Goal: Information Seeking & Learning: Learn about a topic

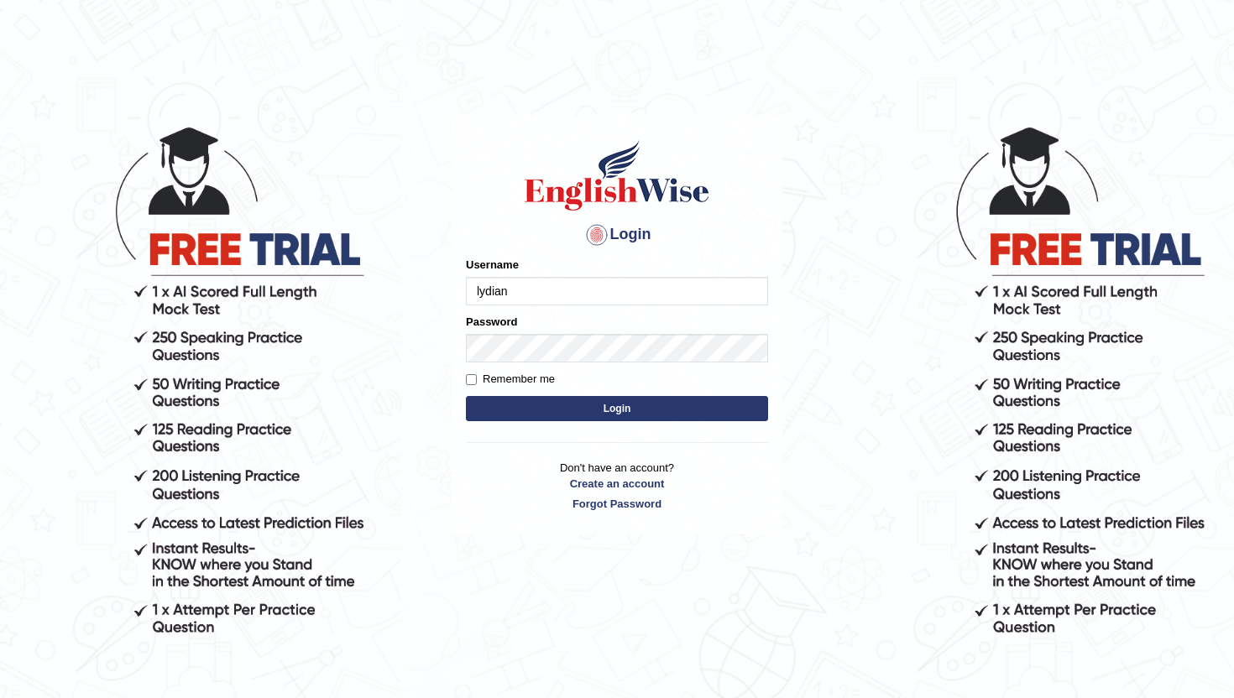
type input "lydiaN"
click at [555, 408] on button "Login" at bounding box center [617, 408] width 302 height 25
click at [631, 292] on input "Username" at bounding box center [617, 291] width 302 height 29
type input "lydiaN"
click at [578, 398] on button "Login" at bounding box center [617, 408] width 302 height 25
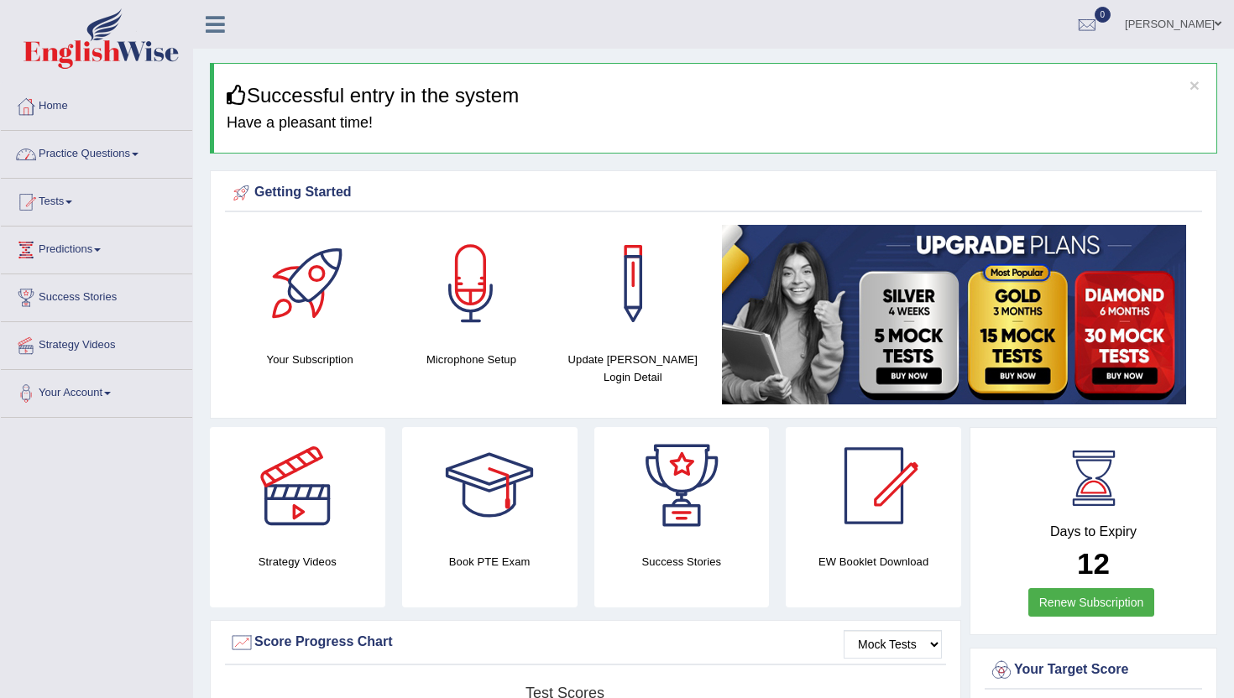
click at [128, 153] on link "Practice Questions" at bounding box center [96, 152] width 191 height 42
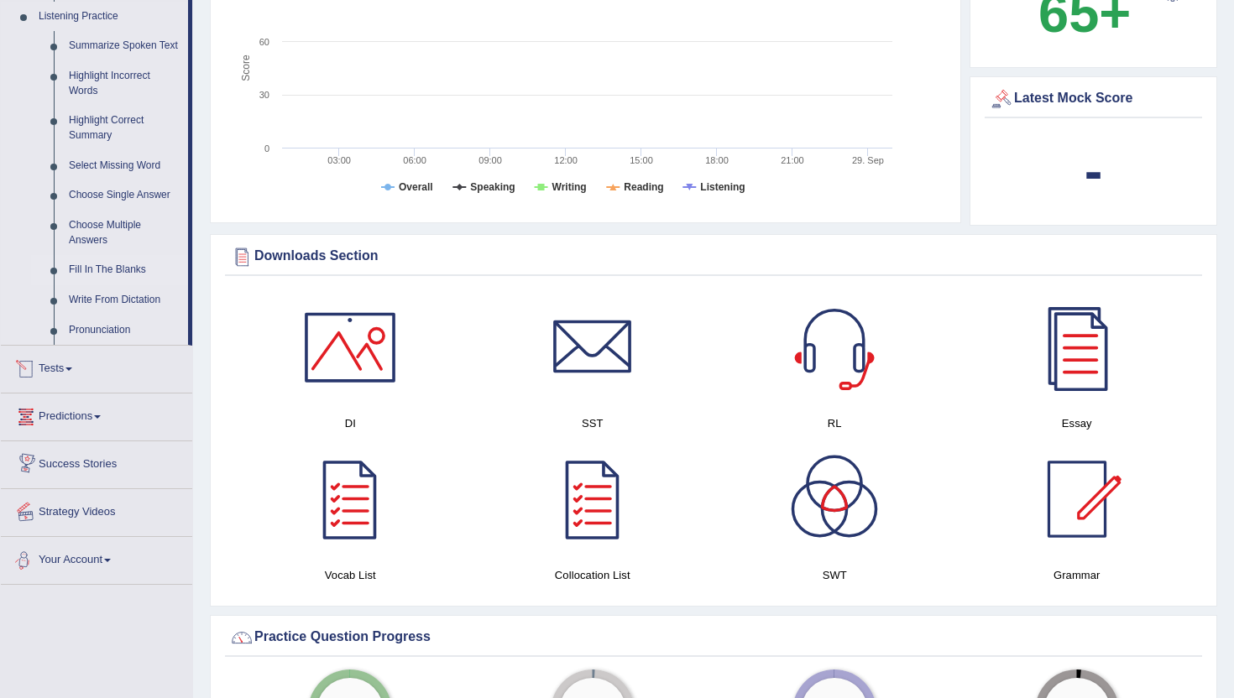
scroll to position [724, 0]
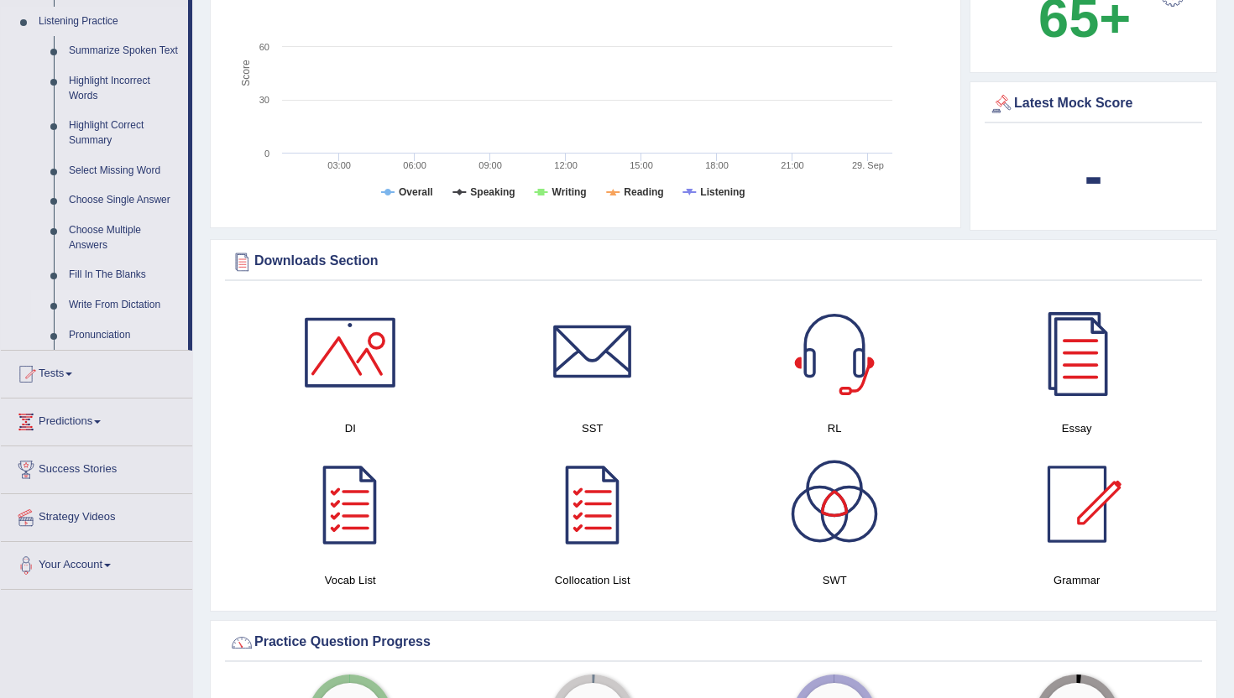
click at [136, 319] on link "Write From Dictation" at bounding box center [124, 305] width 127 height 30
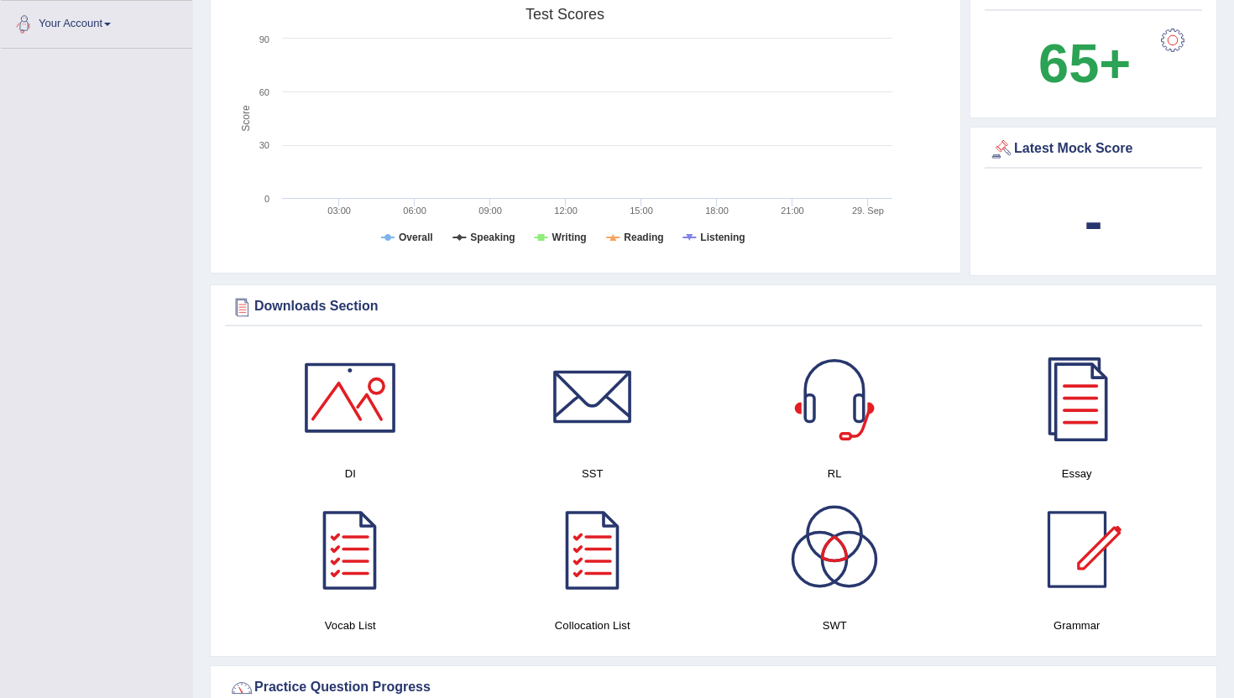
scroll to position [1096, 0]
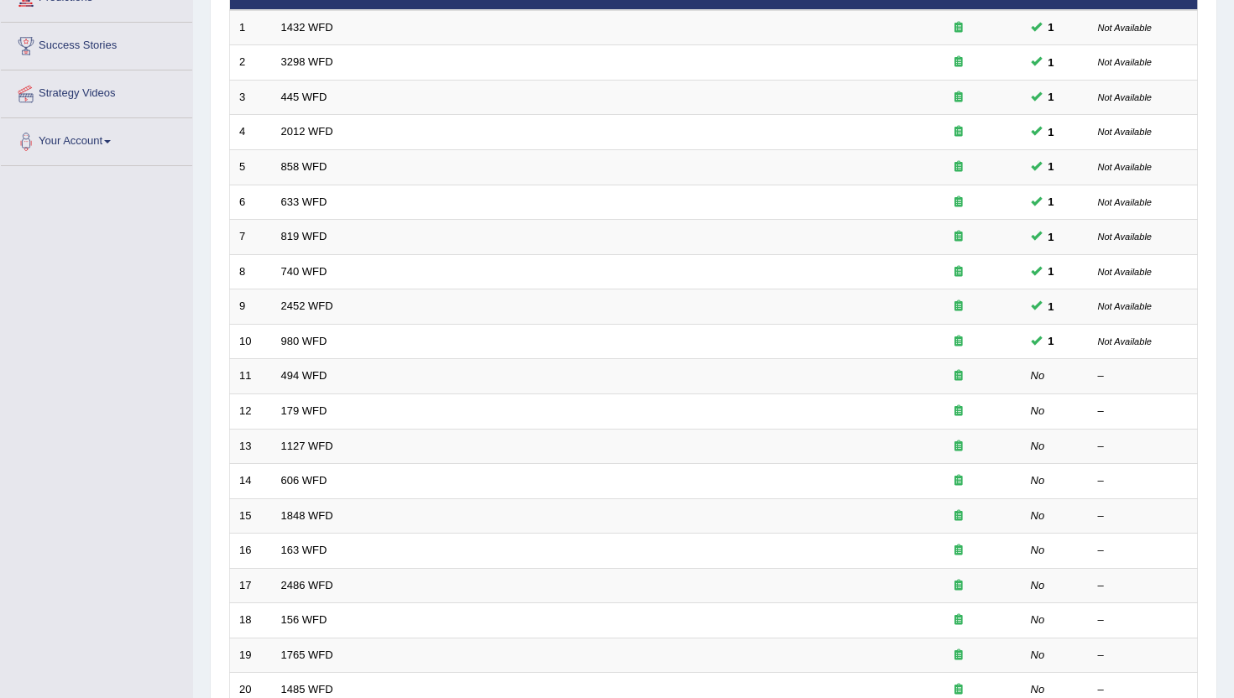
scroll to position [263, 0]
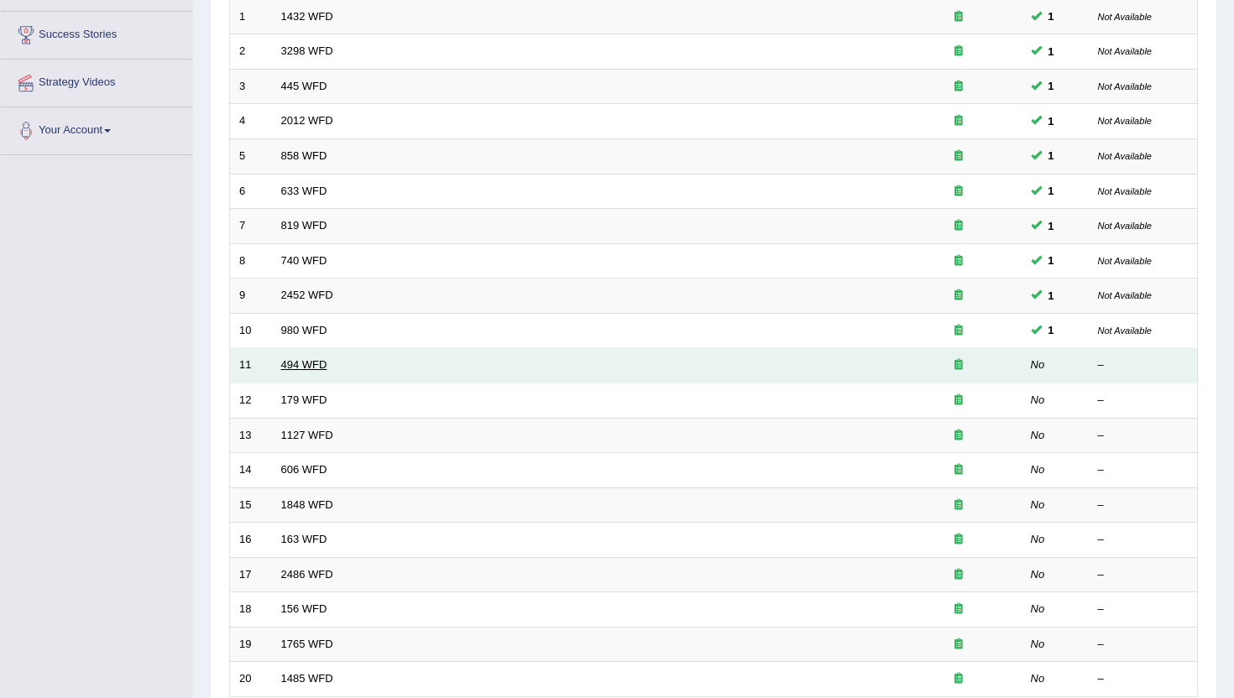
click at [308, 366] on link "494 WFD" at bounding box center [304, 364] width 46 height 13
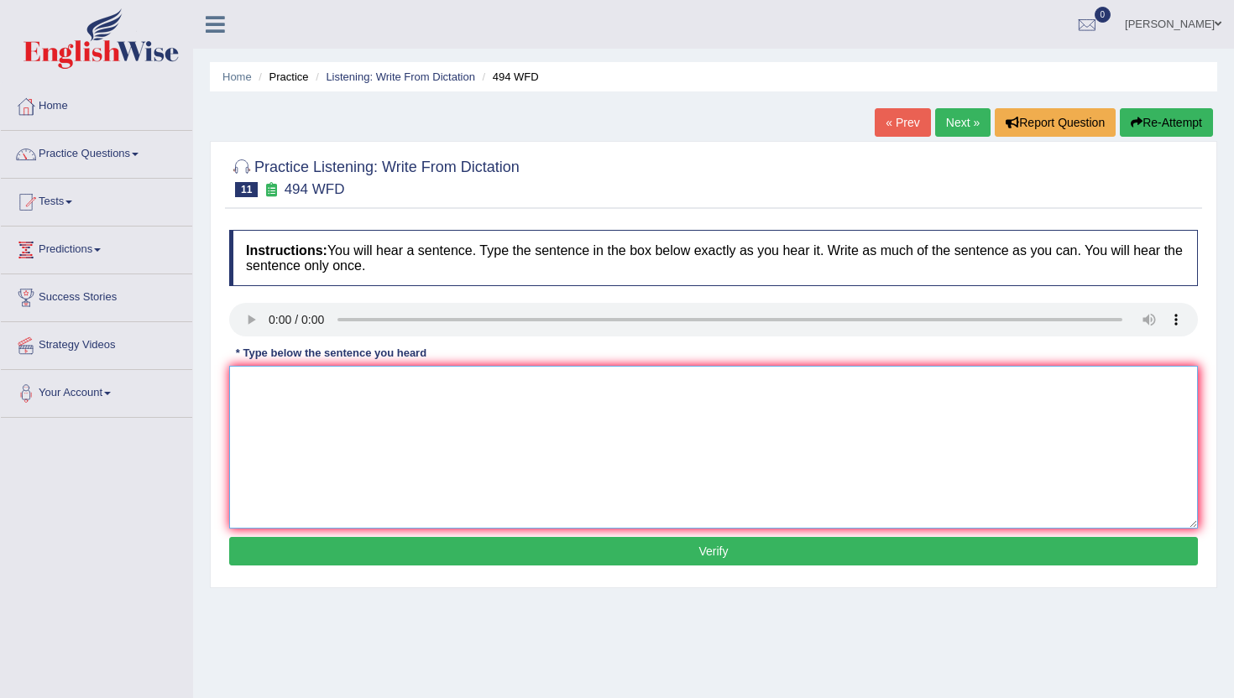
click at [276, 383] on textarea at bounding box center [713, 447] width 968 height 163
type textarea "The vocabulary in specific field that called Jordan."
click at [445, 539] on button "Verify" at bounding box center [713, 551] width 968 height 29
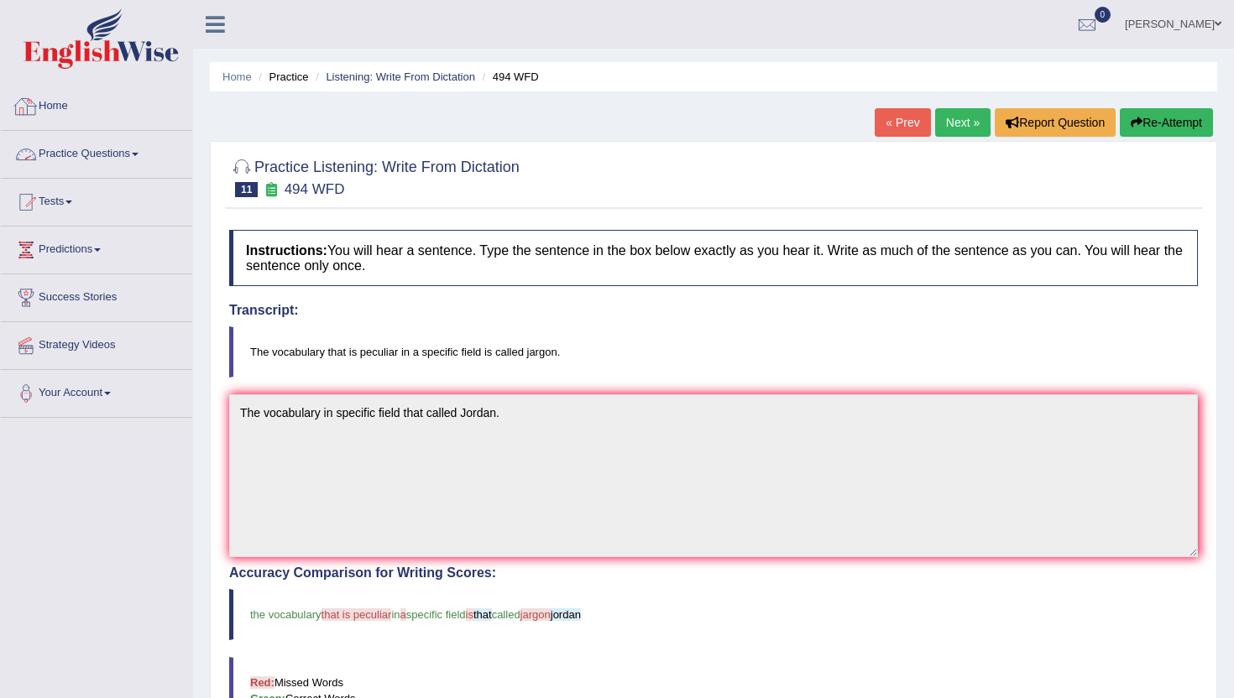
click at [143, 160] on link "Practice Questions" at bounding box center [96, 152] width 191 height 42
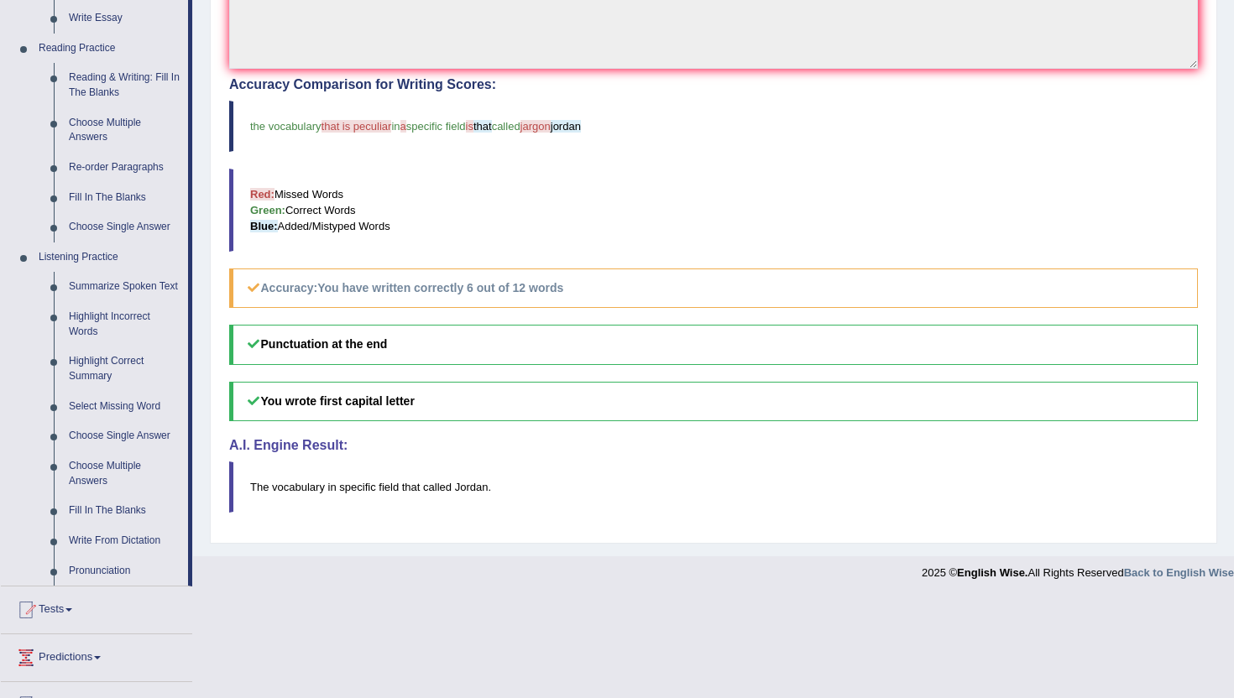
scroll to position [492, 0]
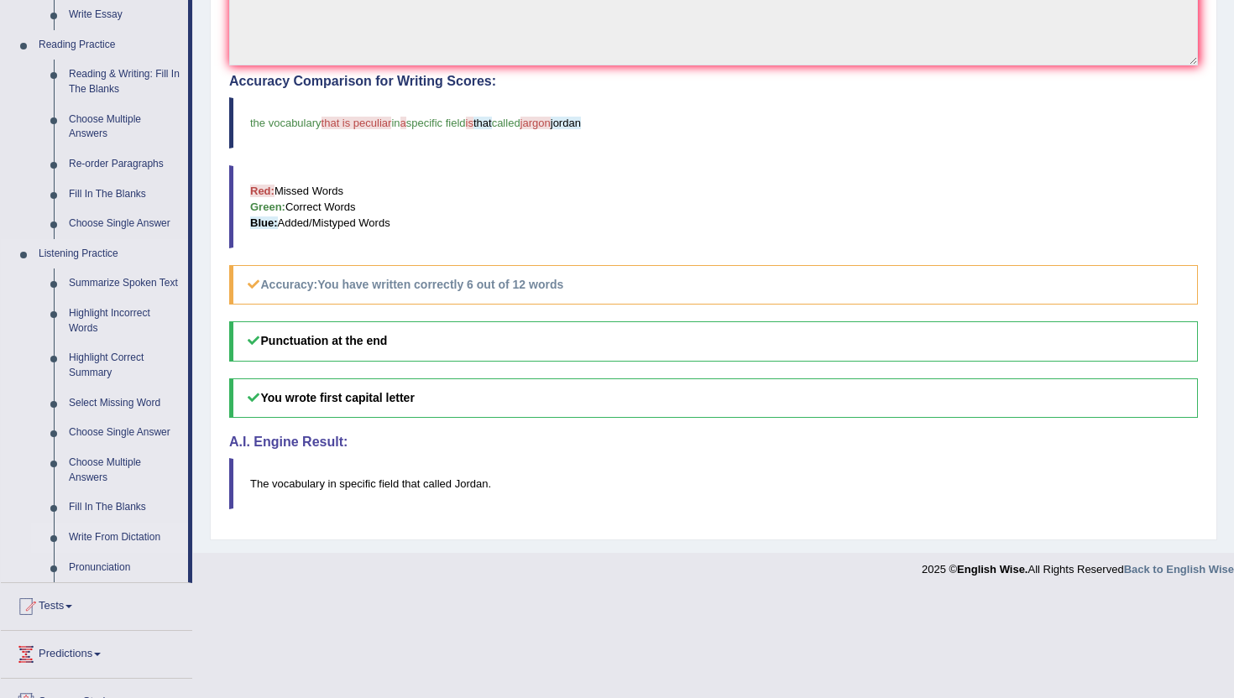
click at [122, 553] on link "Write From Dictation" at bounding box center [124, 538] width 127 height 30
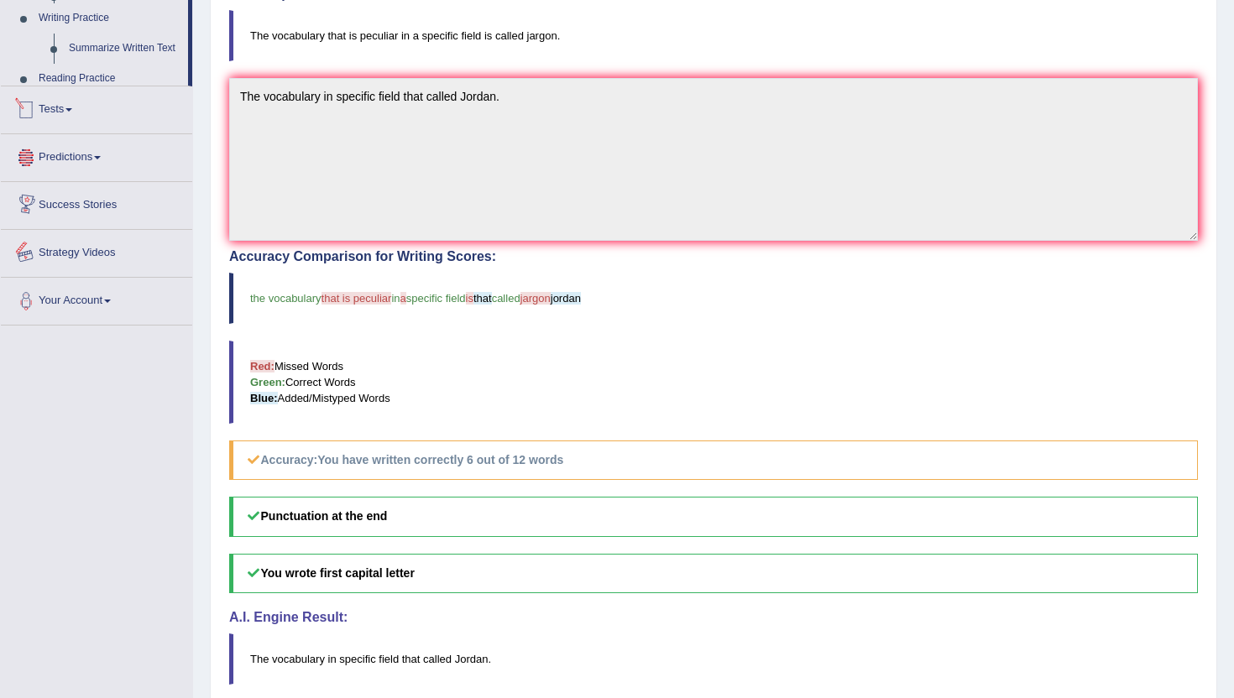
scroll to position [389, 0]
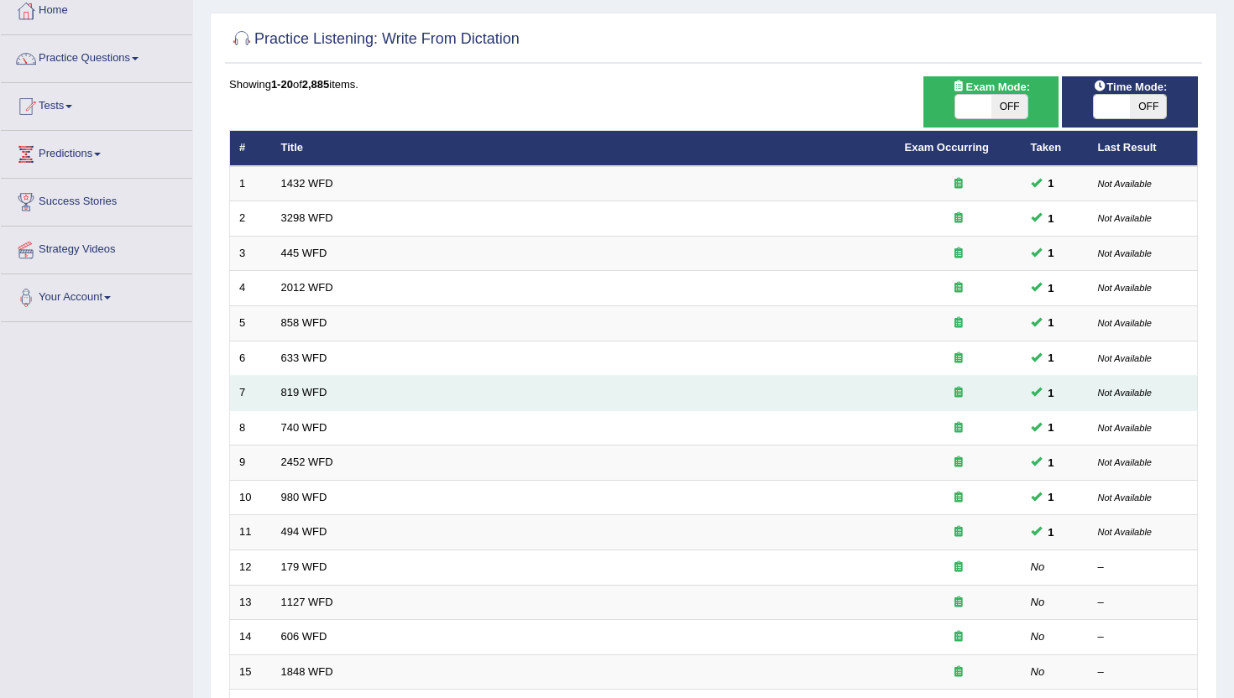
scroll to position [104, 0]
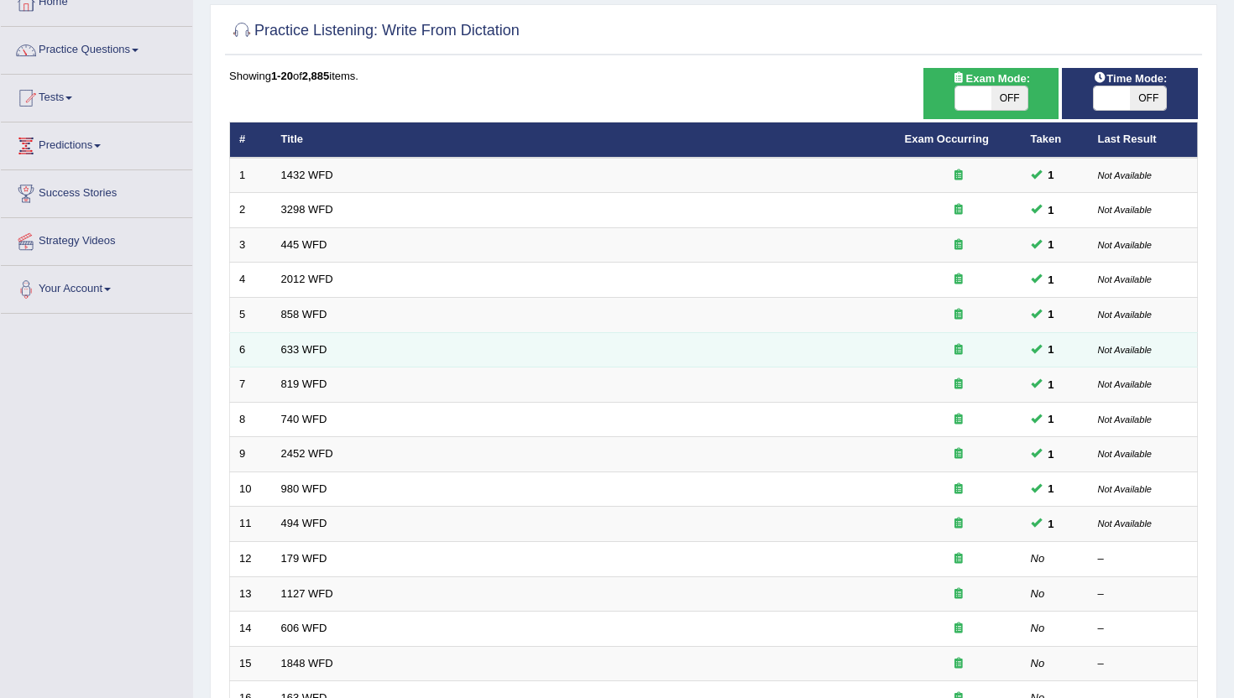
click at [871, 342] on td "633 WFD" at bounding box center [583, 349] width 623 height 35
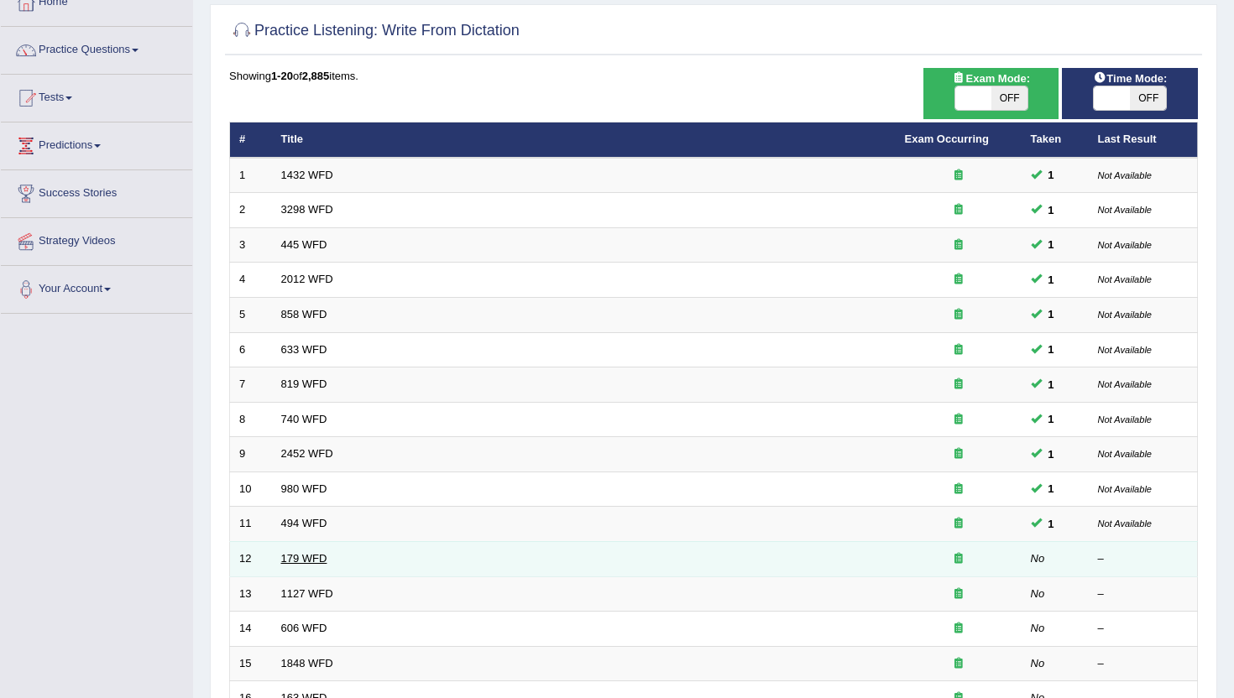
click at [317, 556] on link "179 WFD" at bounding box center [304, 558] width 46 height 13
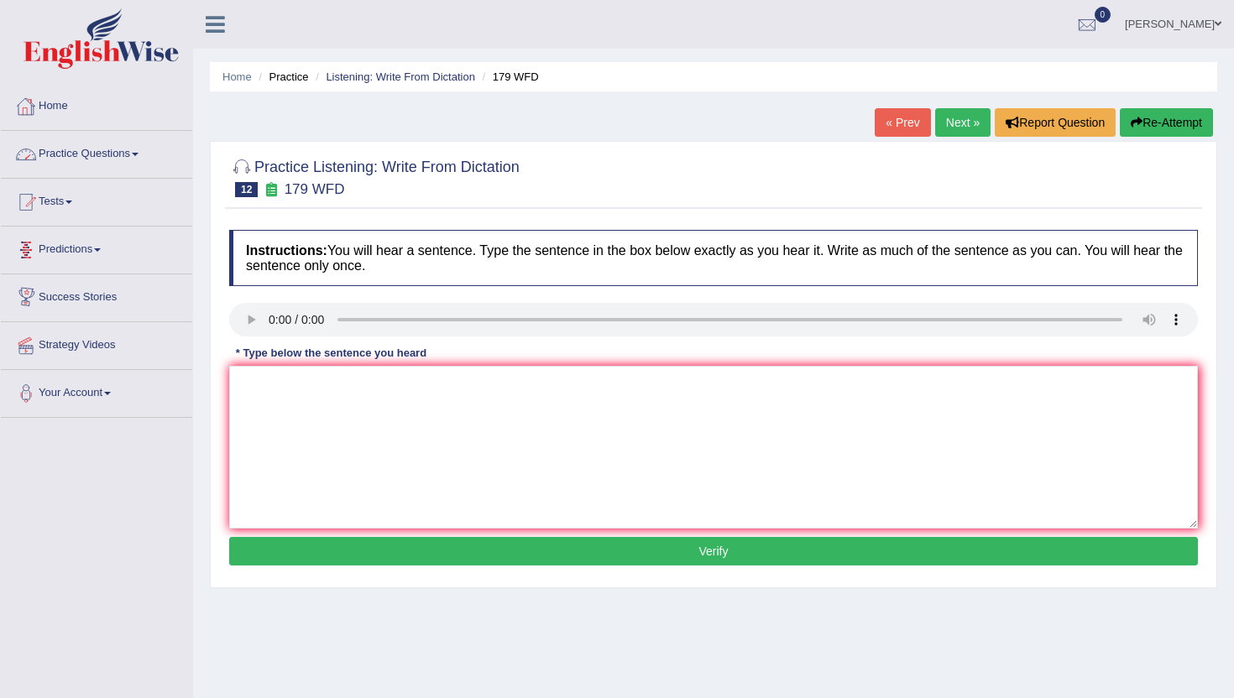
click at [93, 155] on link "Practice Questions" at bounding box center [96, 152] width 191 height 42
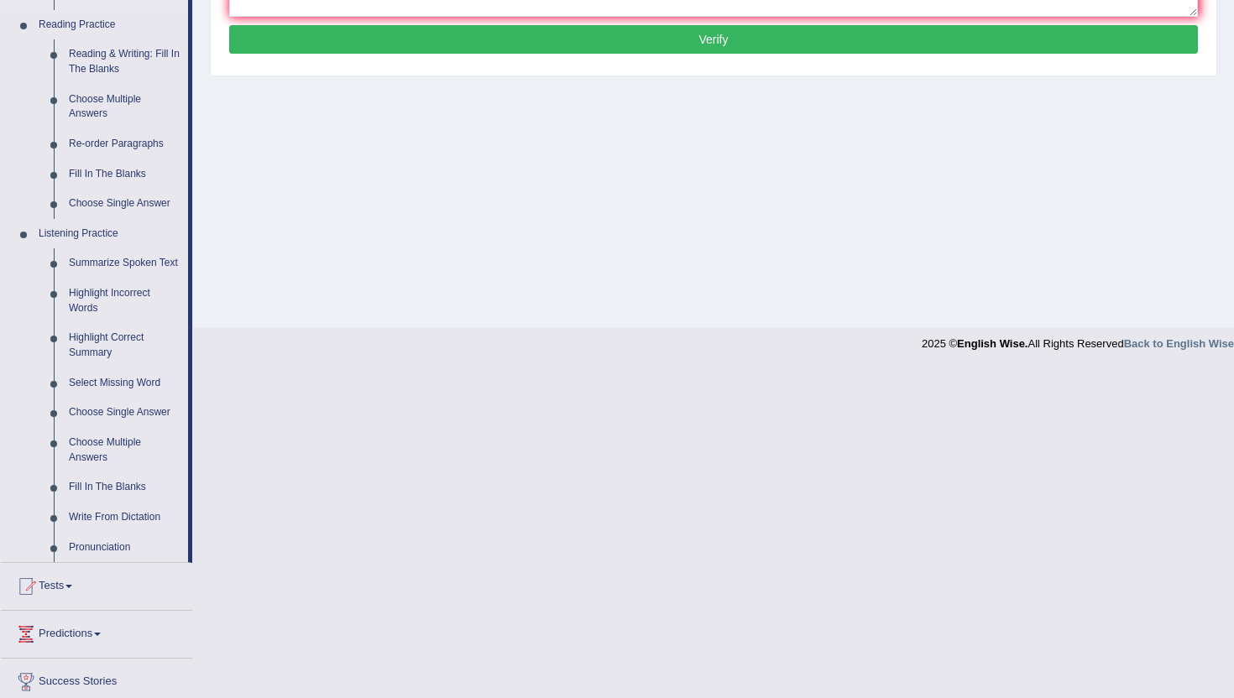
scroll to position [574, 0]
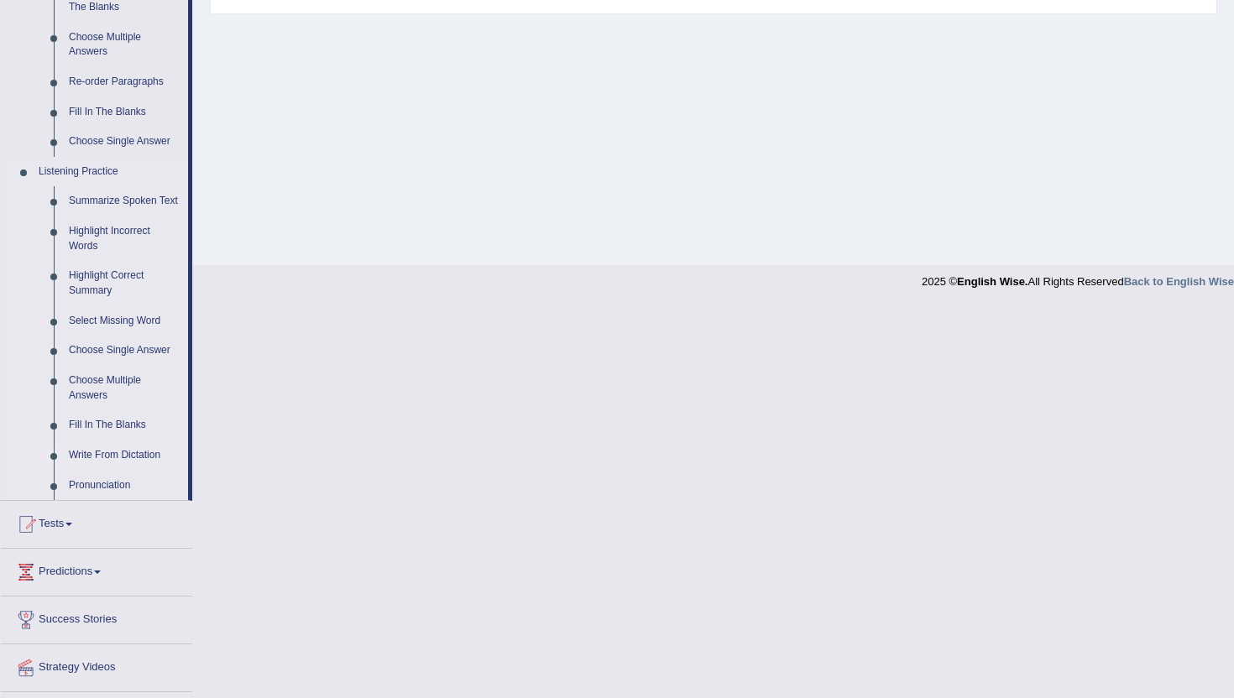
click at [102, 471] on link "Write From Dictation" at bounding box center [124, 456] width 127 height 30
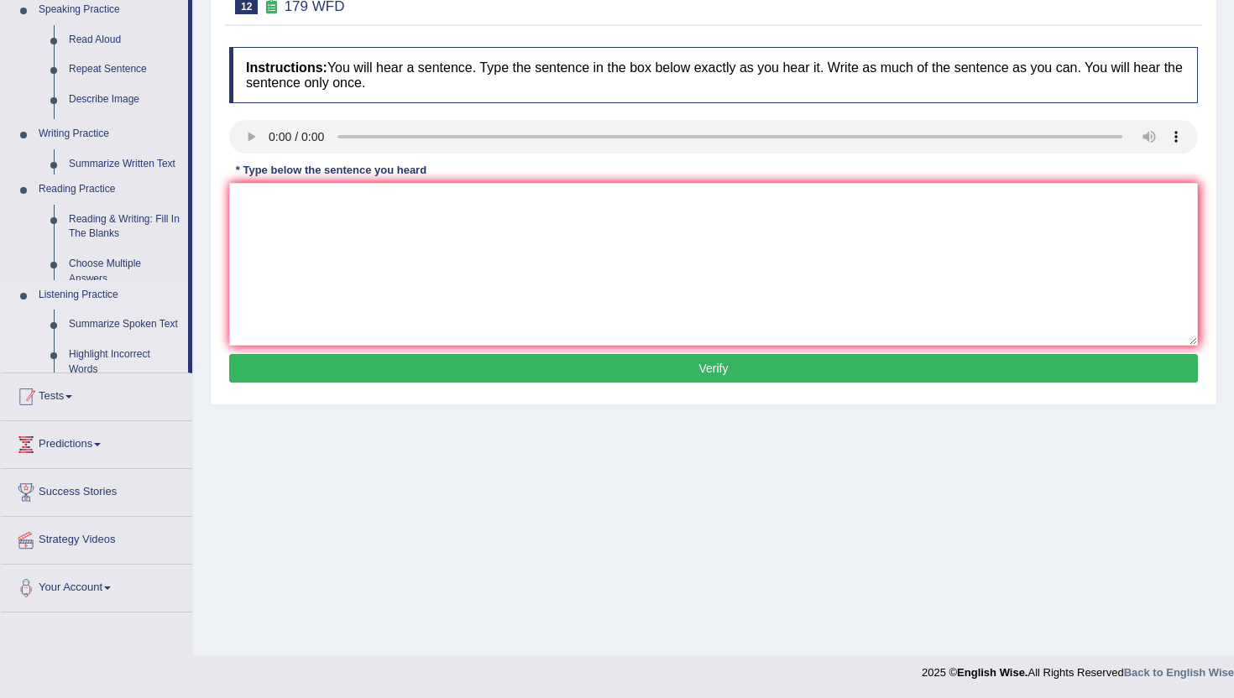
scroll to position [183, 0]
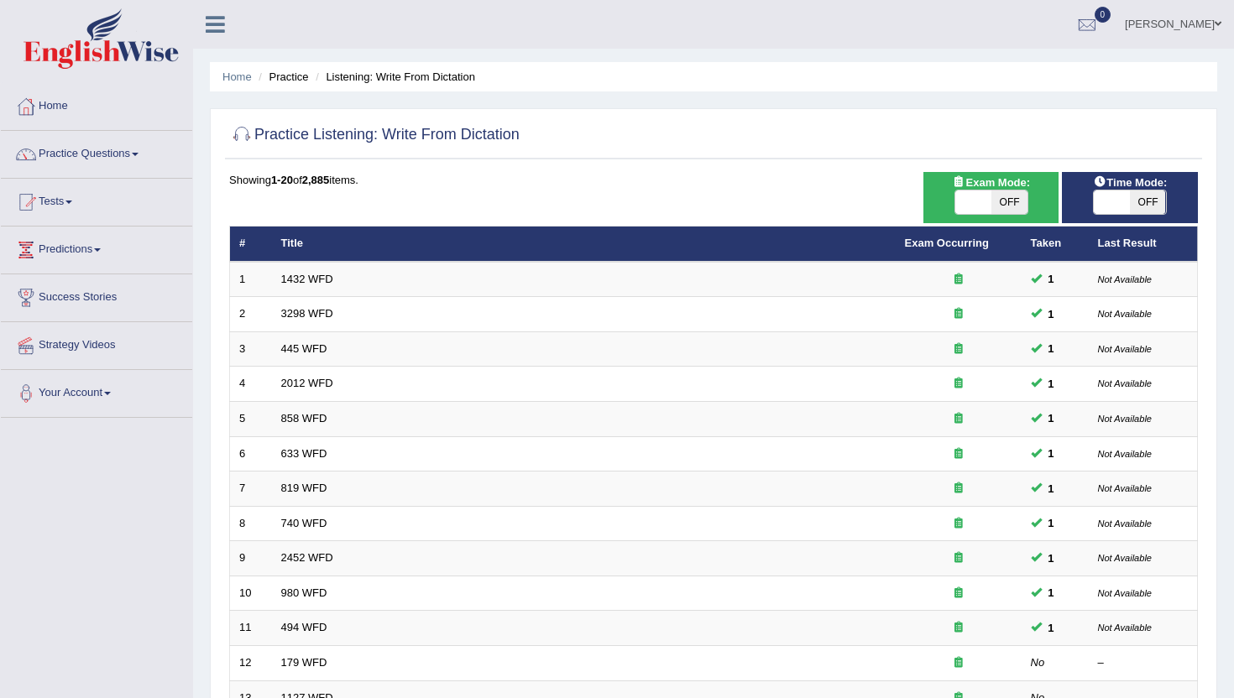
click at [997, 196] on span "OFF" at bounding box center [1009, 201] width 36 height 23
checkbox input "true"
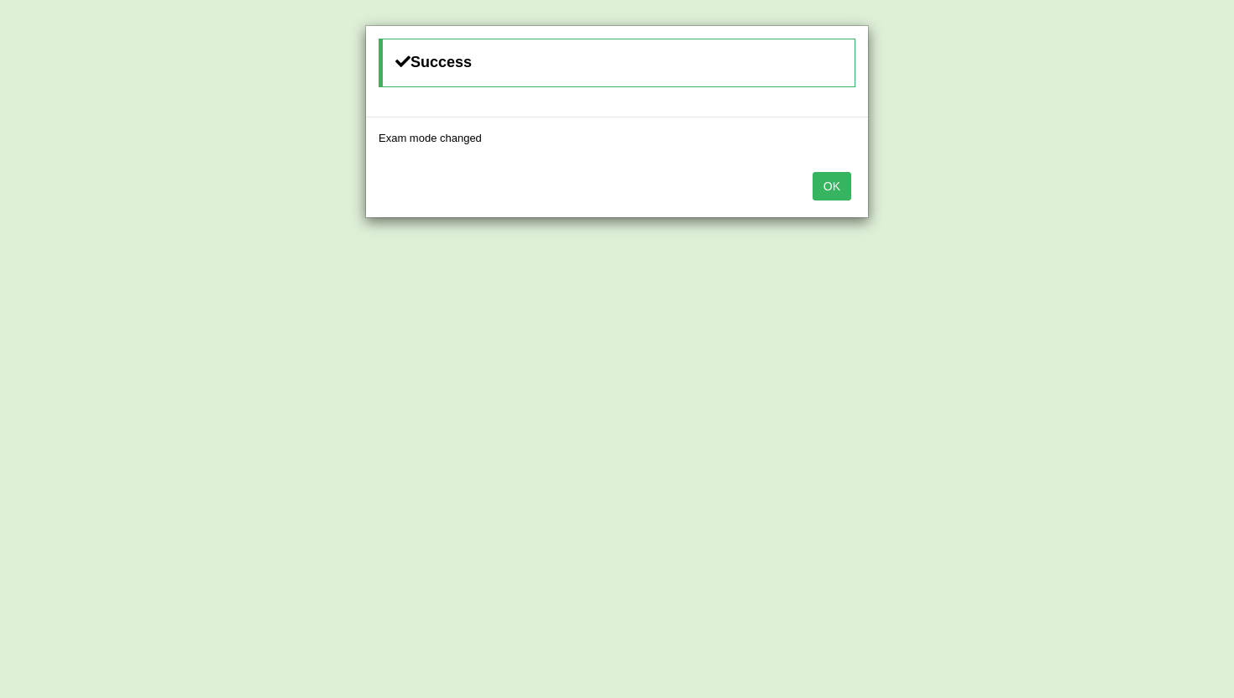
click at [839, 186] on button "OK" at bounding box center [831, 186] width 39 height 29
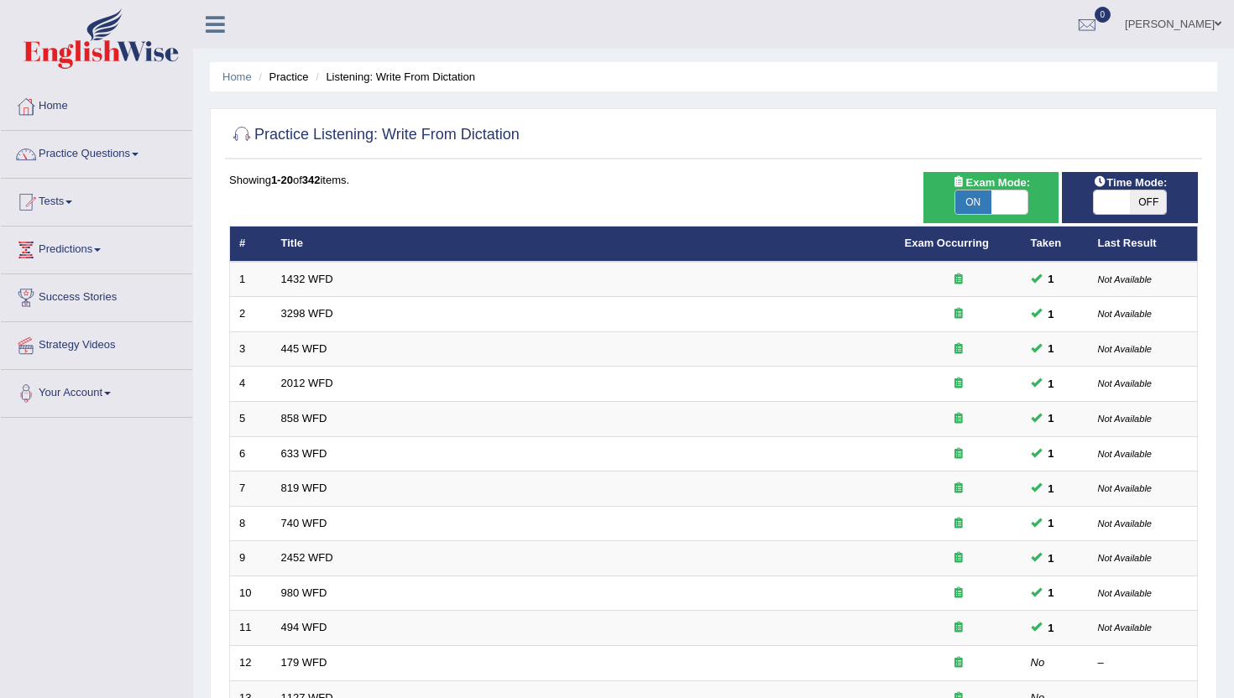
click at [1115, 199] on span at bounding box center [1111, 201] width 36 height 23
checkbox input "true"
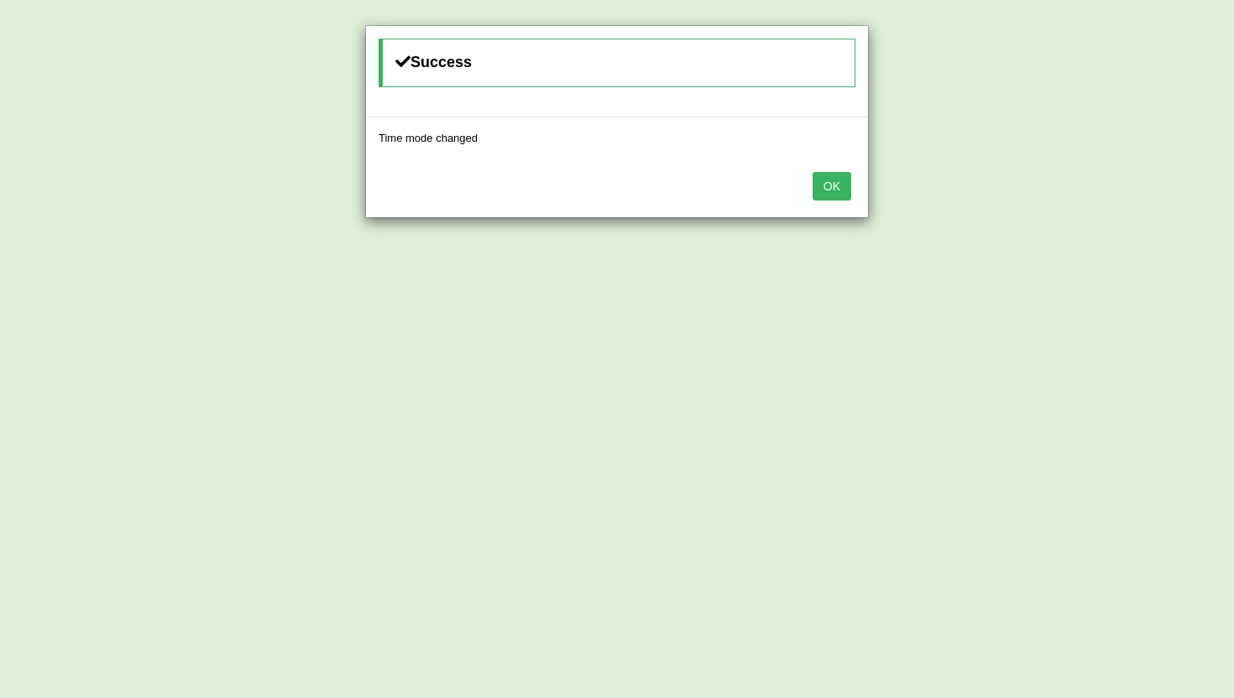
click at [834, 189] on button "OK" at bounding box center [831, 186] width 39 height 29
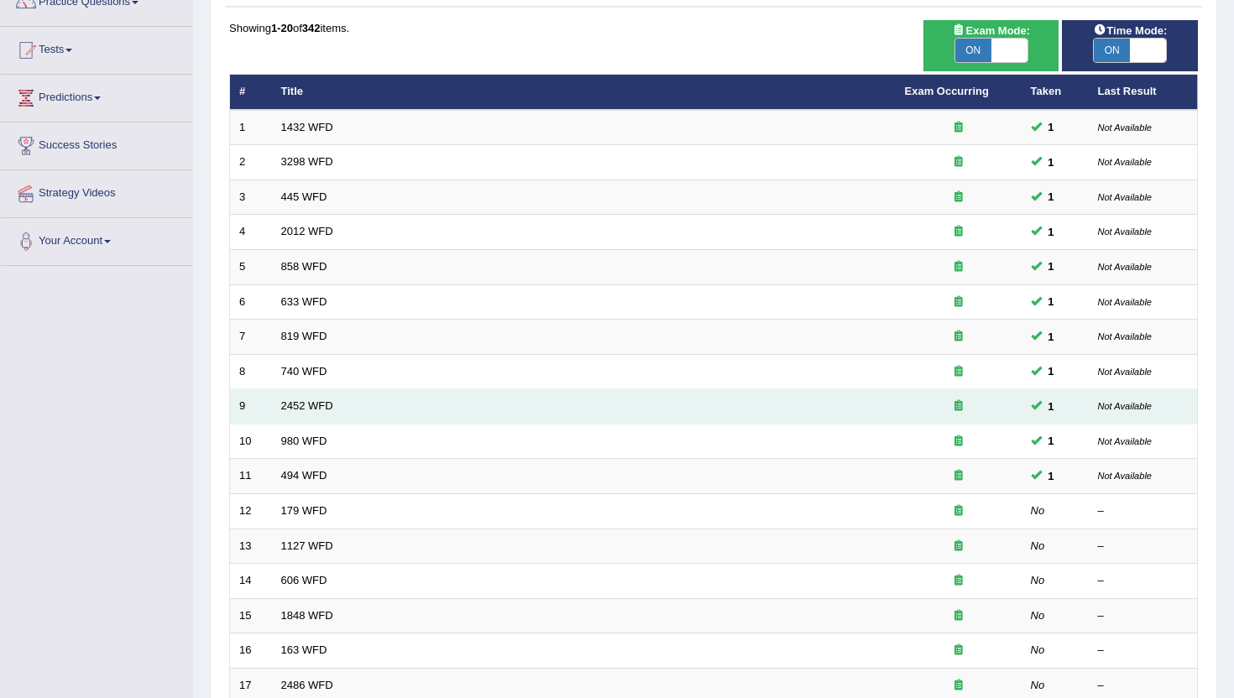
scroll to position [159, 0]
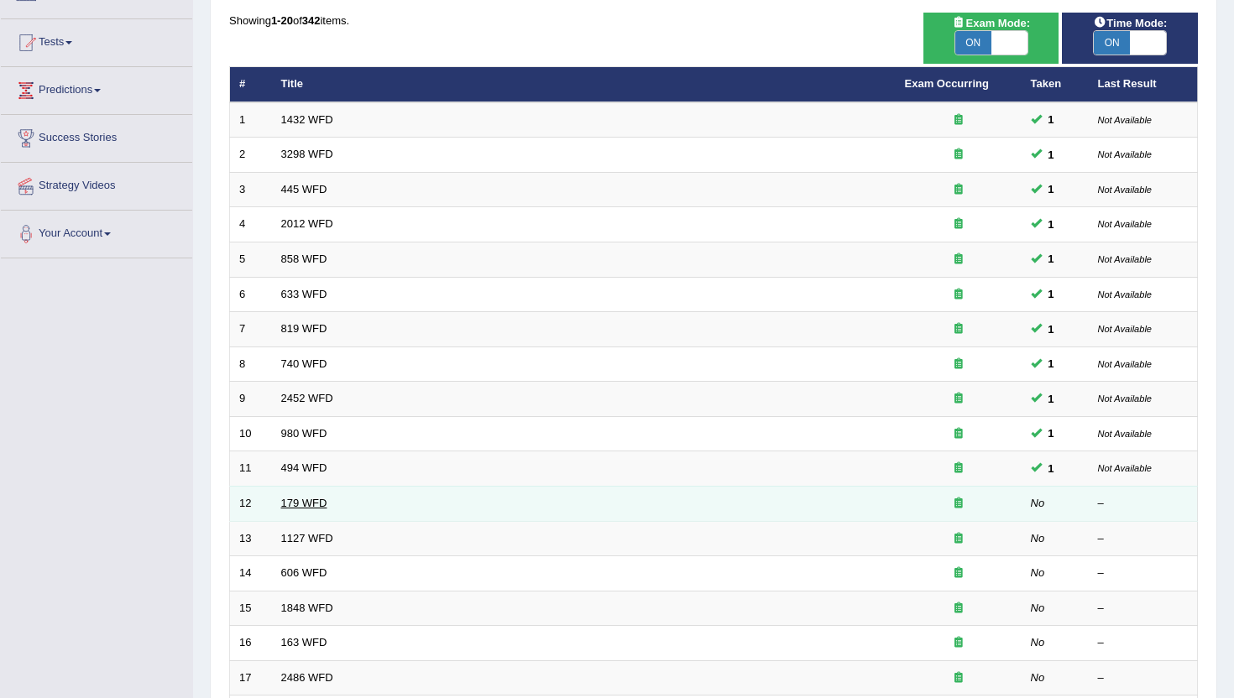
click at [313, 500] on link "179 WFD" at bounding box center [304, 503] width 46 height 13
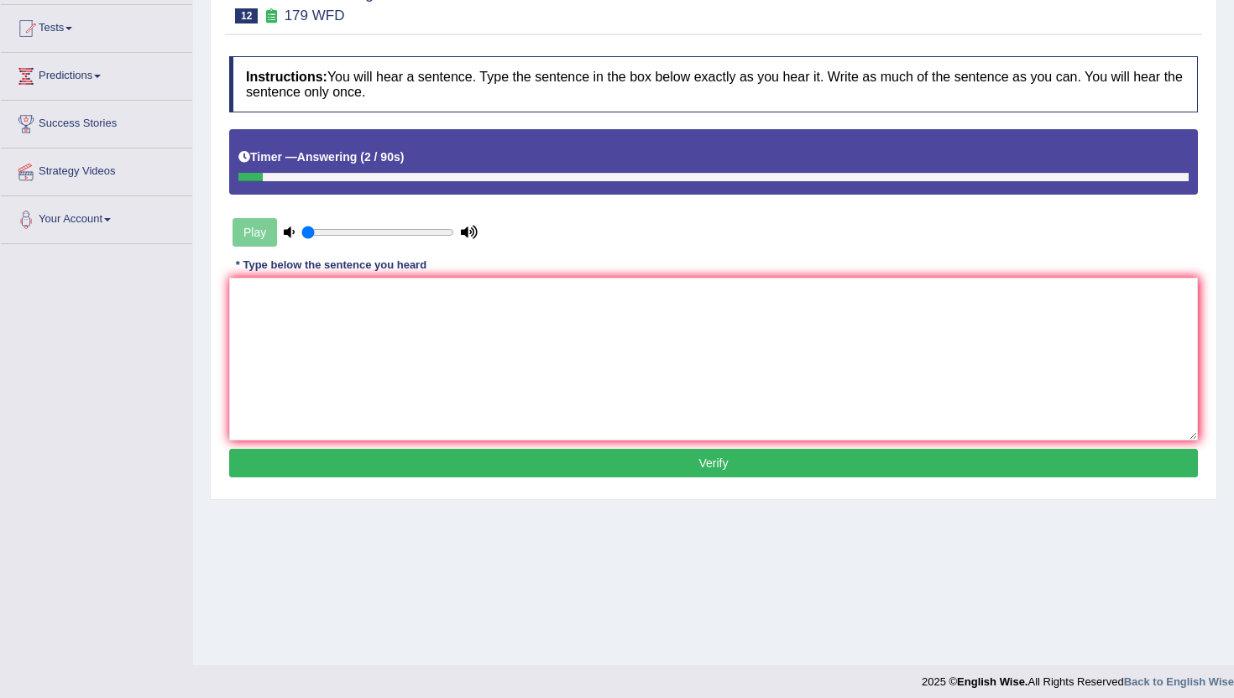
scroll to position [183, 0]
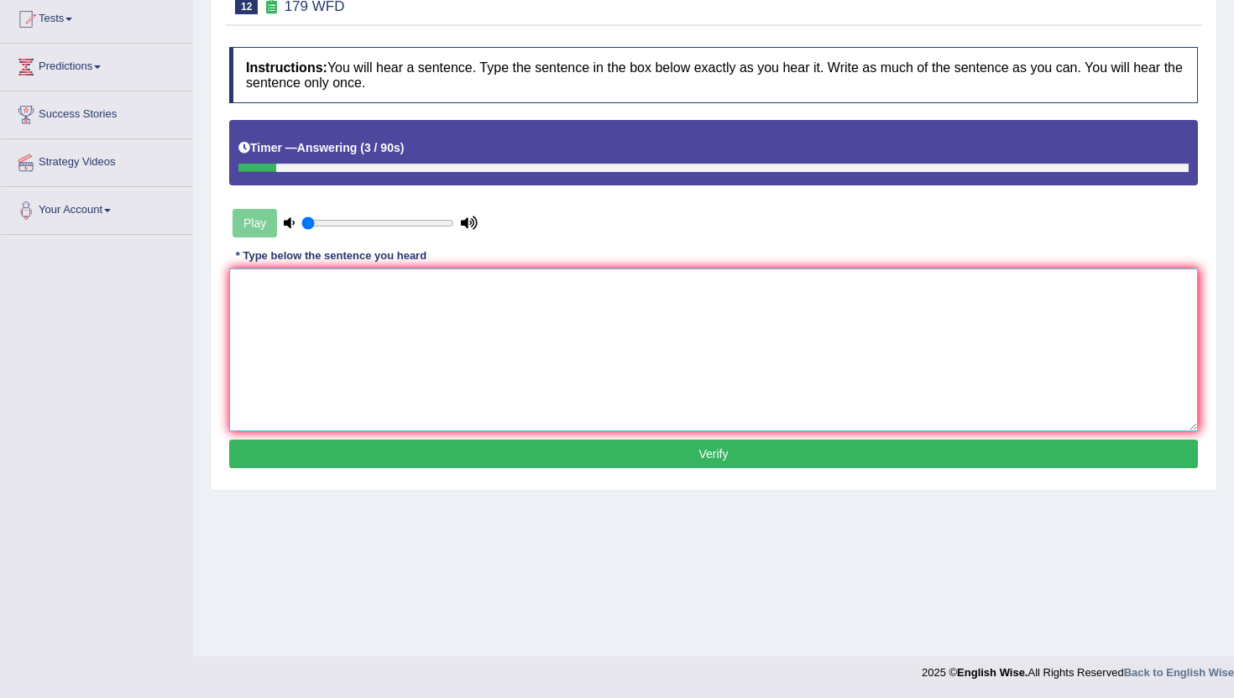
click at [369, 346] on textarea at bounding box center [713, 350] width 968 height 163
type textarea "l"
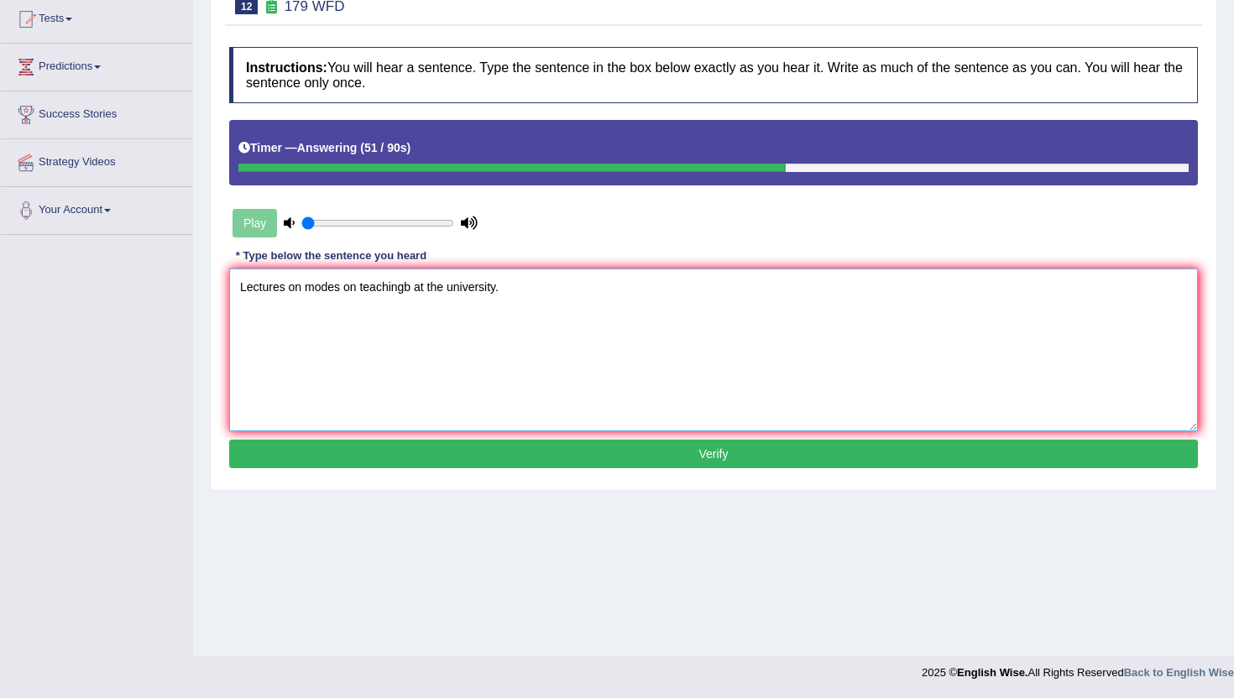
click at [306, 290] on textarea "Lectures on modes on teachingb at the university." at bounding box center [713, 350] width 968 height 163
click at [447, 290] on textarea "Lectures on oldest modes on teachingb at the university." at bounding box center [713, 350] width 968 height 163
click at [305, 291] on textarea "Lectures on oldest modes on teaching at the university." at bounding box center [713, 350] width 968 height 163
type textarea "Lectures on oldest modes on teaching at the university."
click at [543, 451] on button "Verify" at bounding box center [713, 454] width 968 height 29
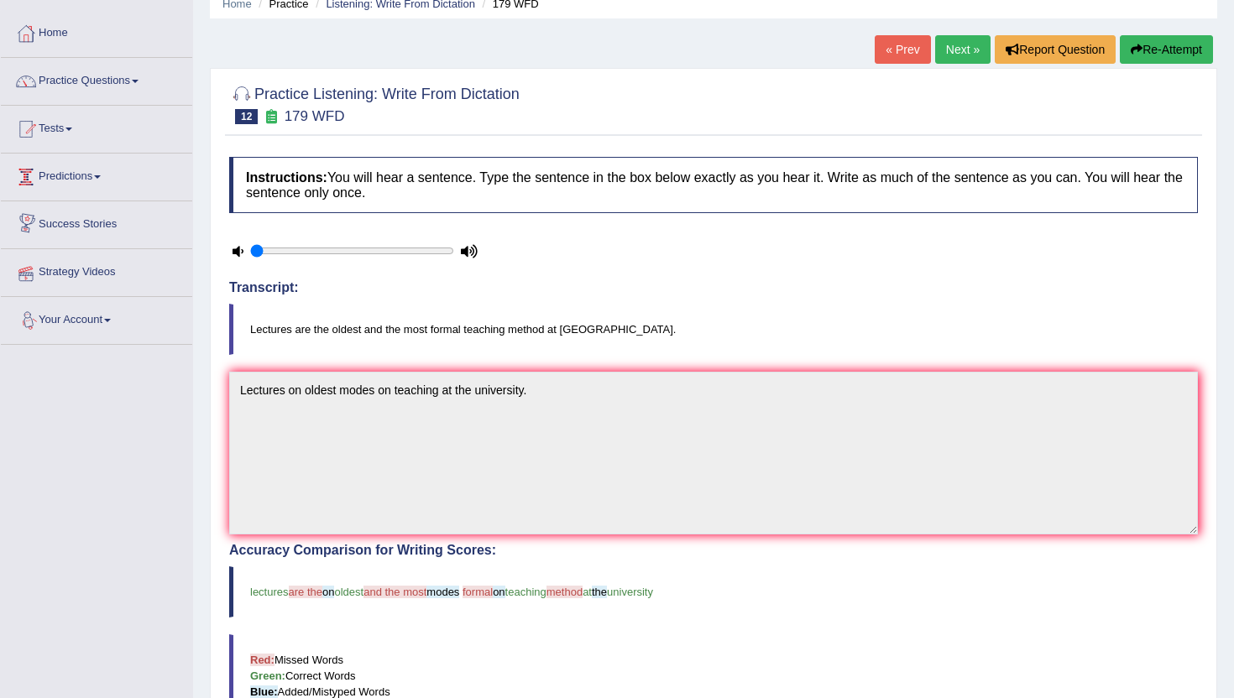
scroll to position [0, 0]
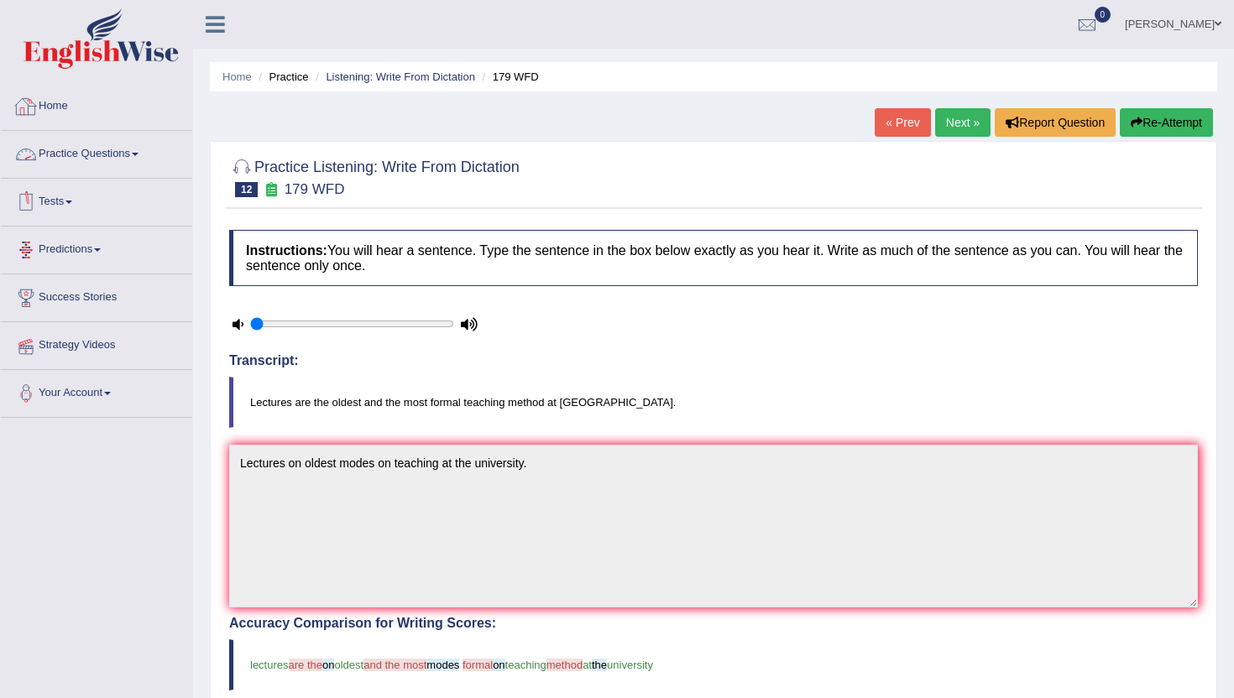
click at [128, 143] on link "Practice Questions" at bounding box center [96, 152] width 191 height 42
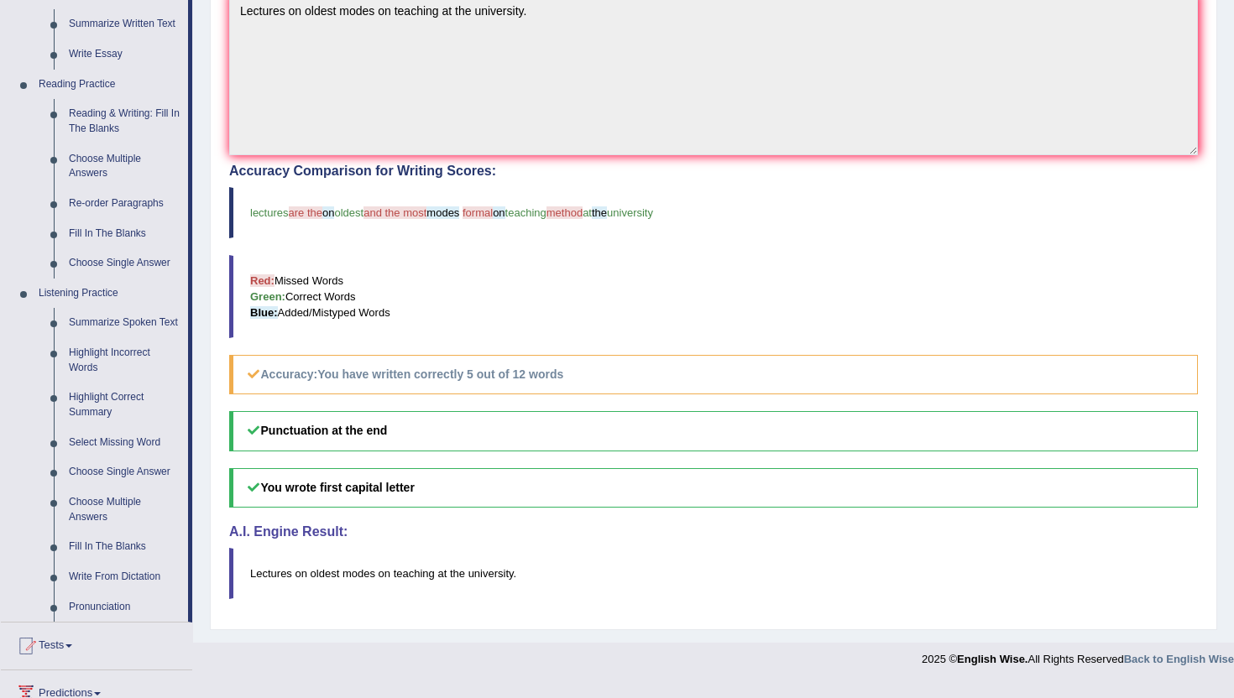
scroll to position [458, 0]
